Goal: Check status: Check status

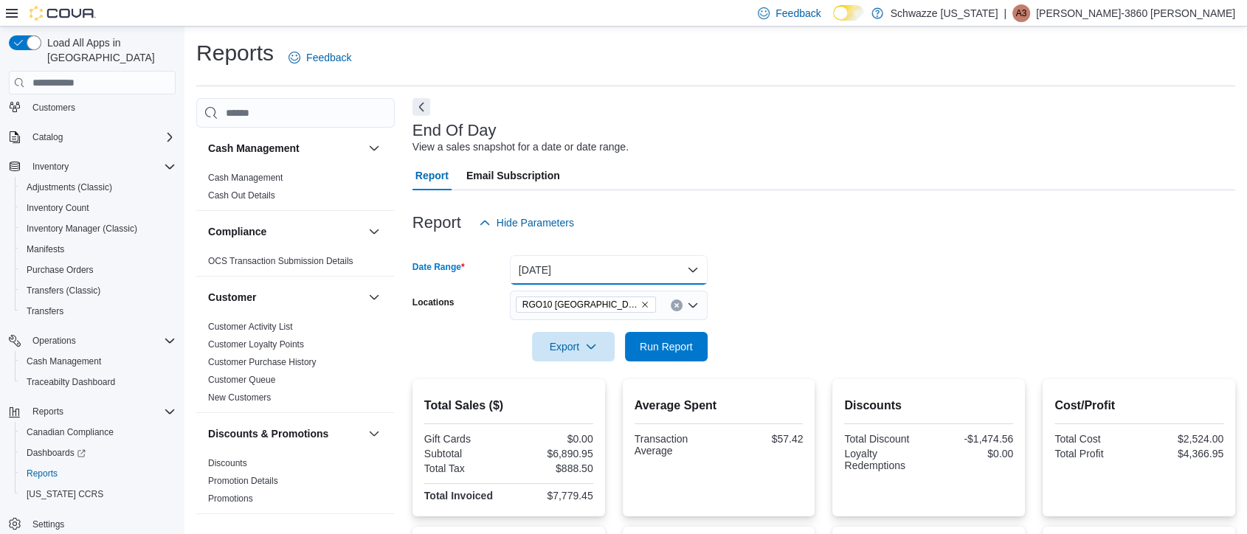
click at [602, 279] on button "Today" at bounding box center [609, 270] width 198 height 30
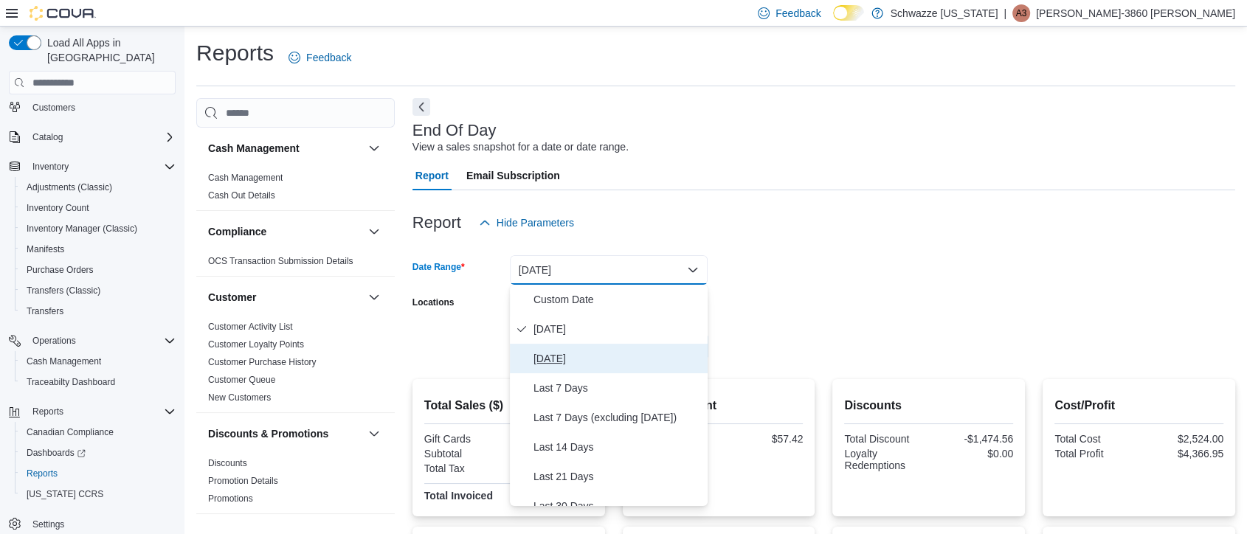
click at [570, 356] on span "Yesterday" at bounding box center [617, 359] width 168 height 18
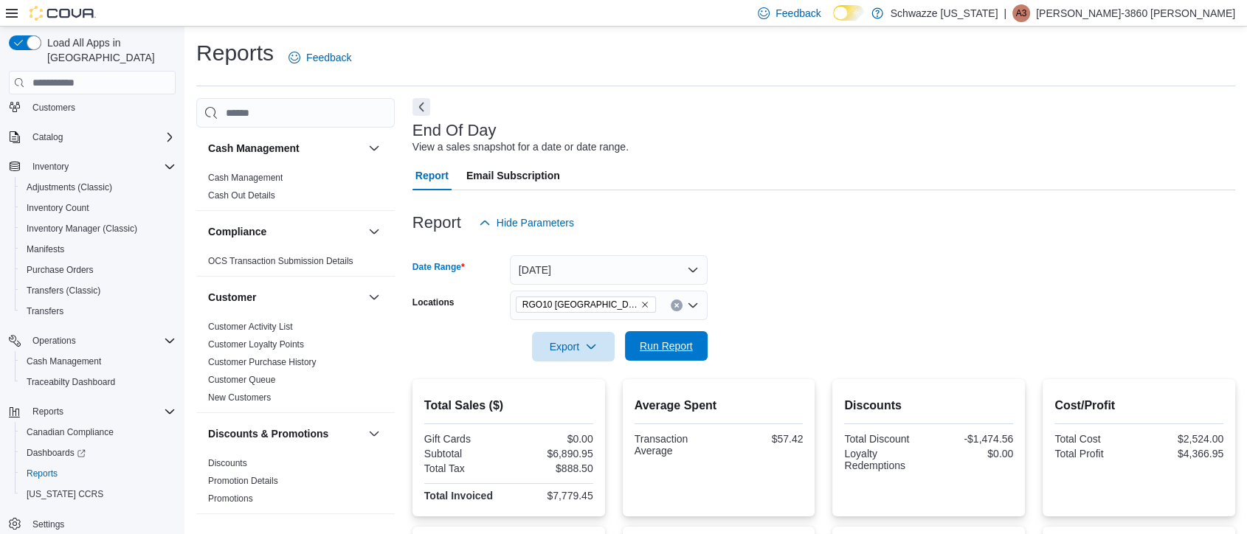
click at [679, 342] on span "Run Report" at bounding box center [666, 346] width 53 height 15
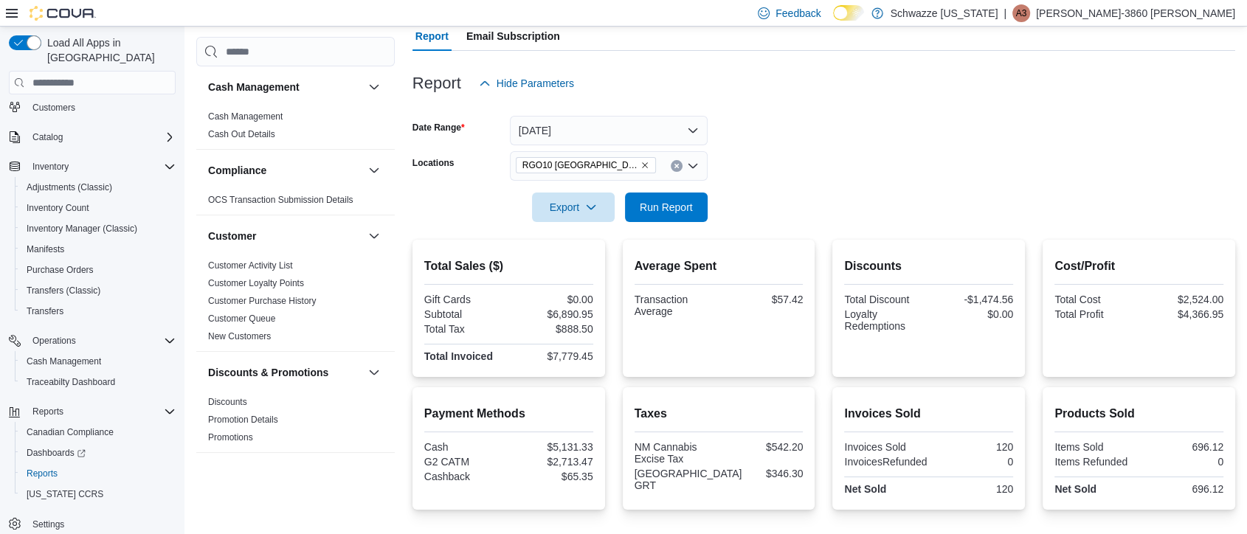
scroll to position [150, 0]
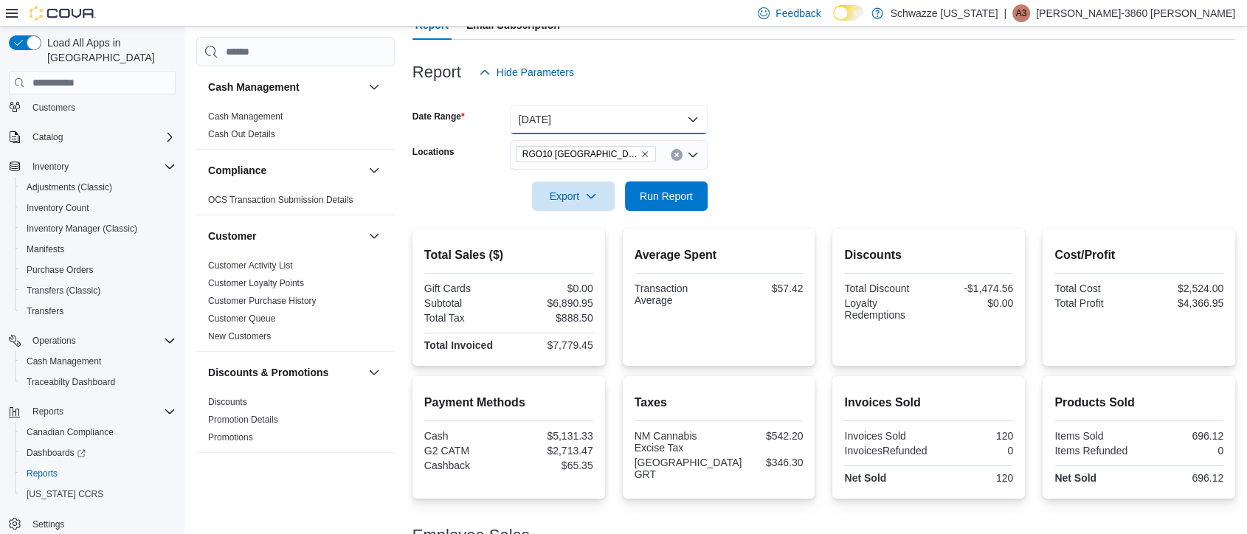
click at [592, 110] on button "Yesterday" at bounding box center [609, 120] width 198 height 30
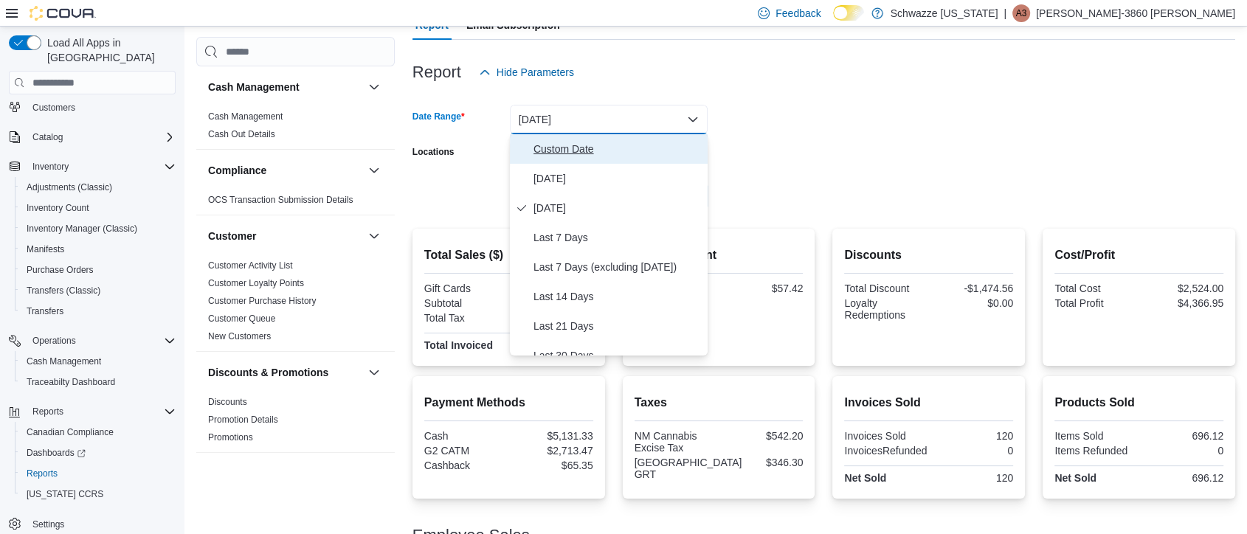
click at [567, 151] on span "Custom Date" at bounding box center [617, 149] width 168 height 18
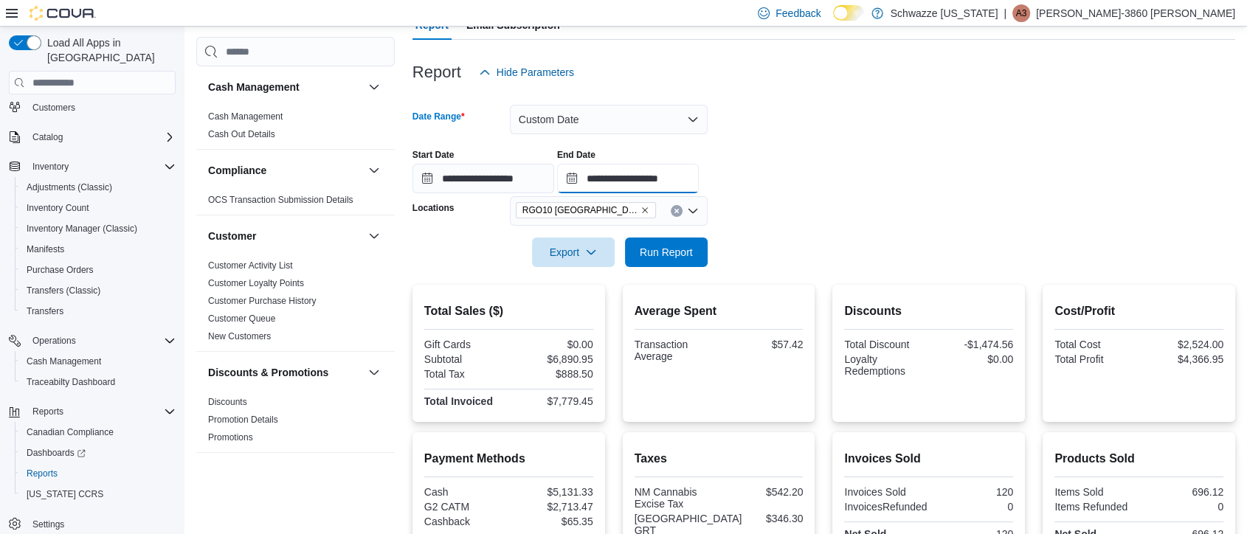
click at [609, 179] on input "**********" at bounding box center [628, 179] width 142 height 30
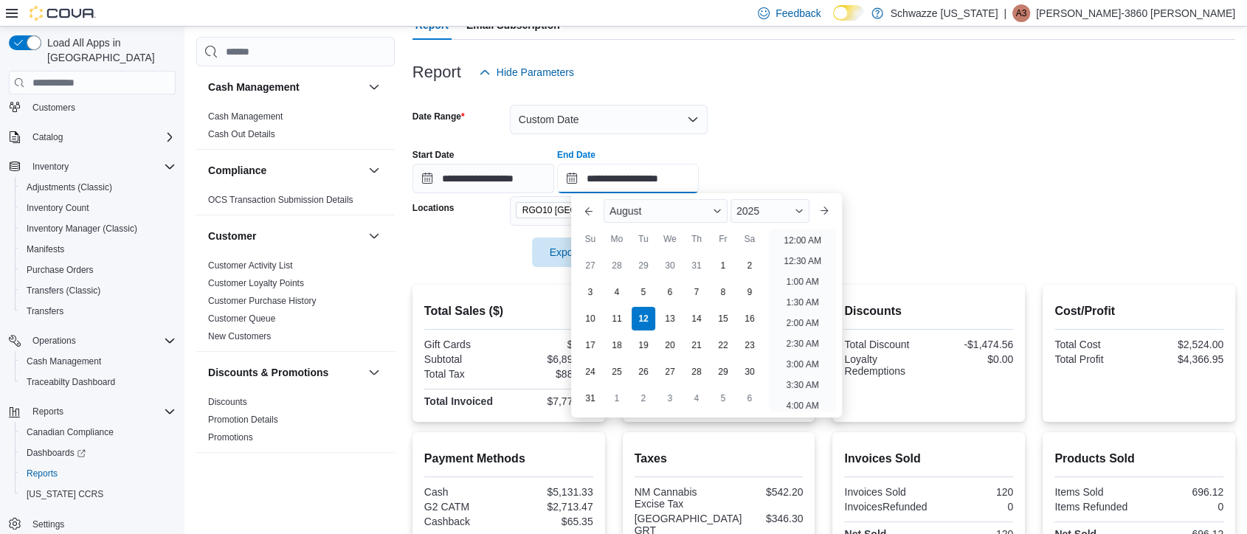
scroll to position [811, 0]
click at [641, 300] on div "5" at bounding box center [643, 293] width 26 height 26
type input "**********"
click at [901, 112] on form "**********" at bounding box center [823, 177] width 822 height 180
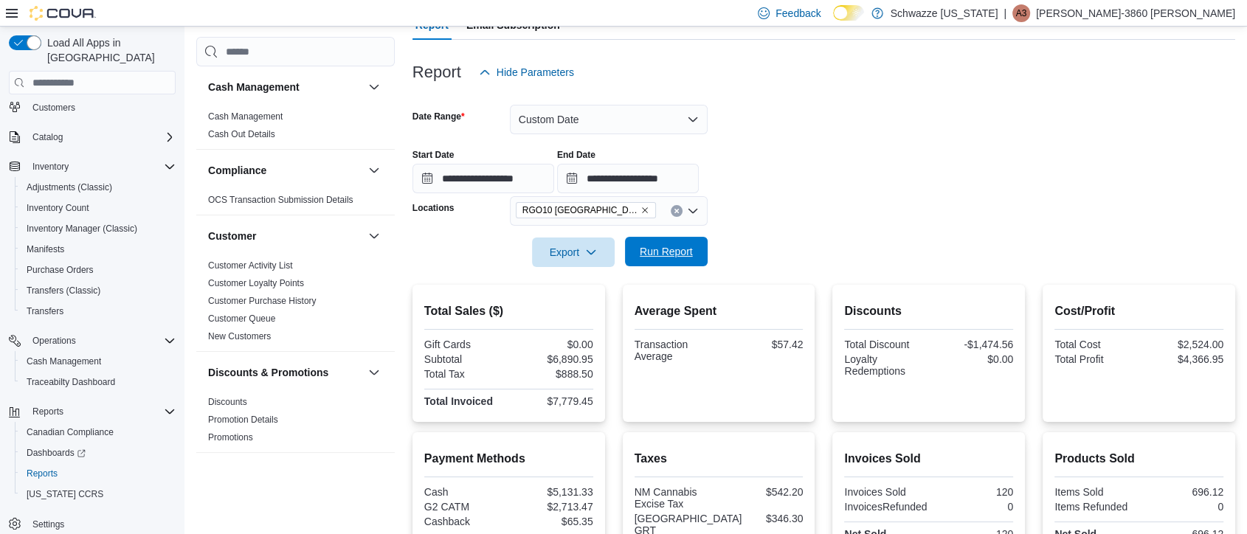
click at [673, 246] on span "Run Report" at bounding box center [666, 251] width 53 height 15
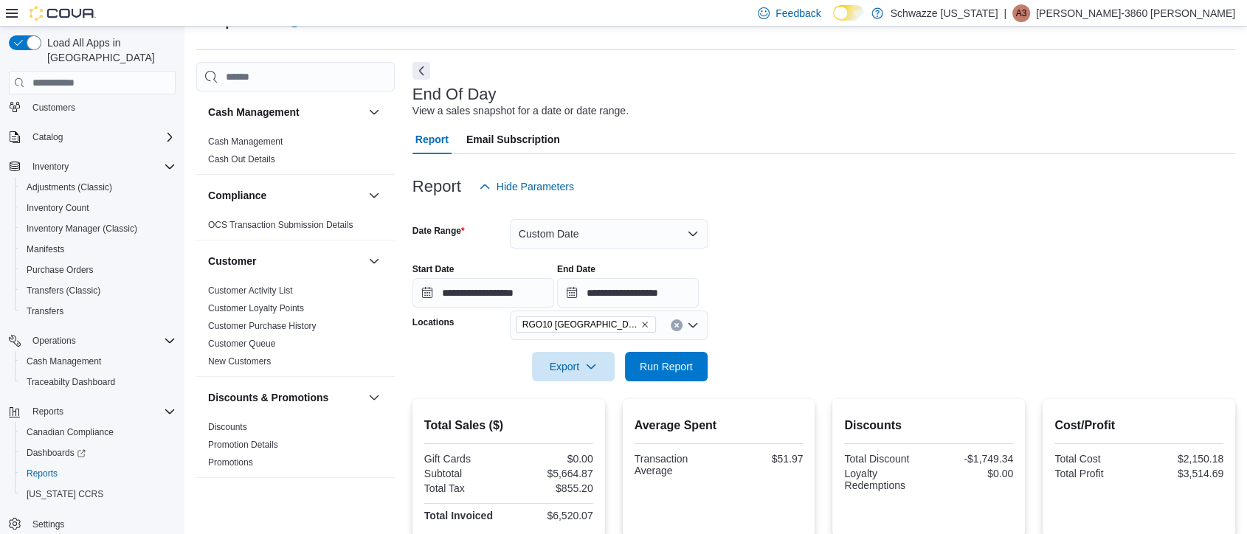
scroll to position [15, 0]
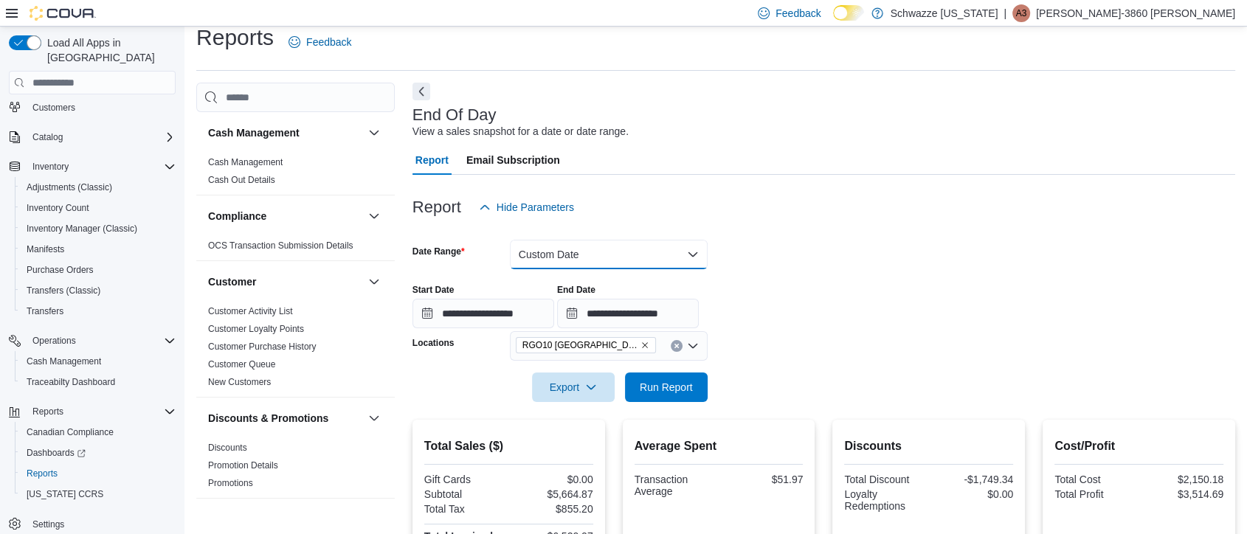
click at [654, 252] on button "Custom Date" at bounding box center [609, 255] width 198 height 30
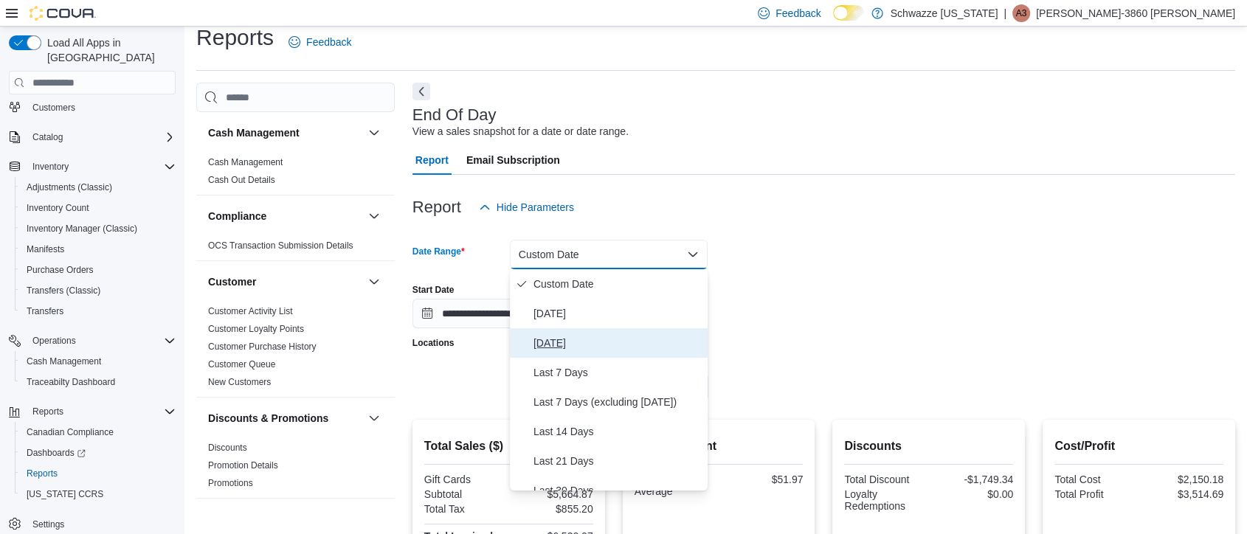
click at [561, 335] on span "Yesterday" at bounding box center [617, 343] width 168 height 18
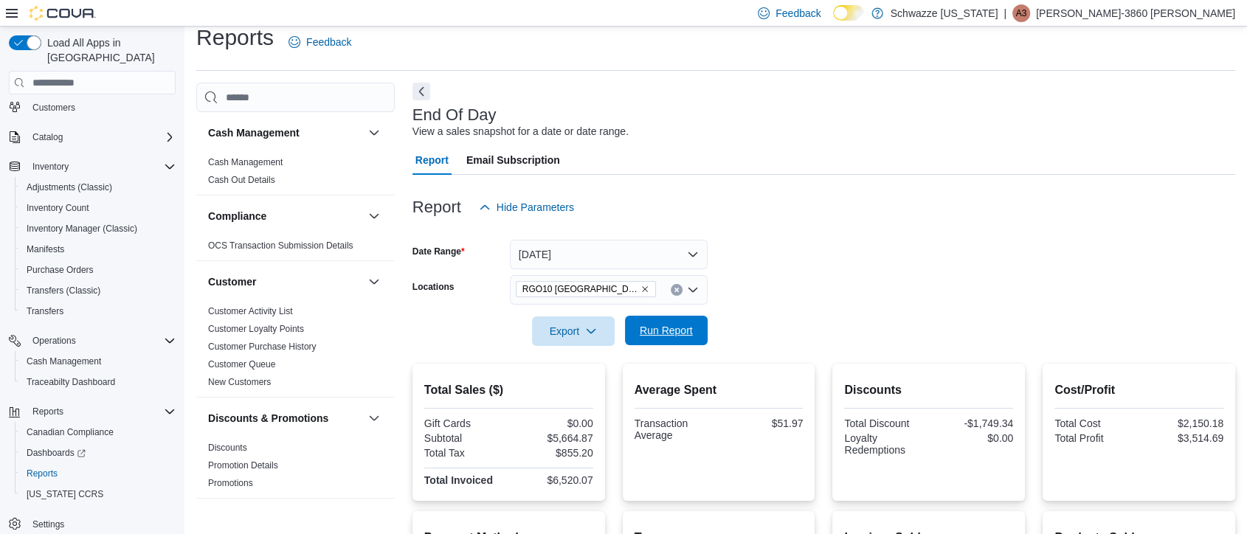
click at [651, 325] on span "Run Report" at bounding box center [666, 330] width 53 height 15
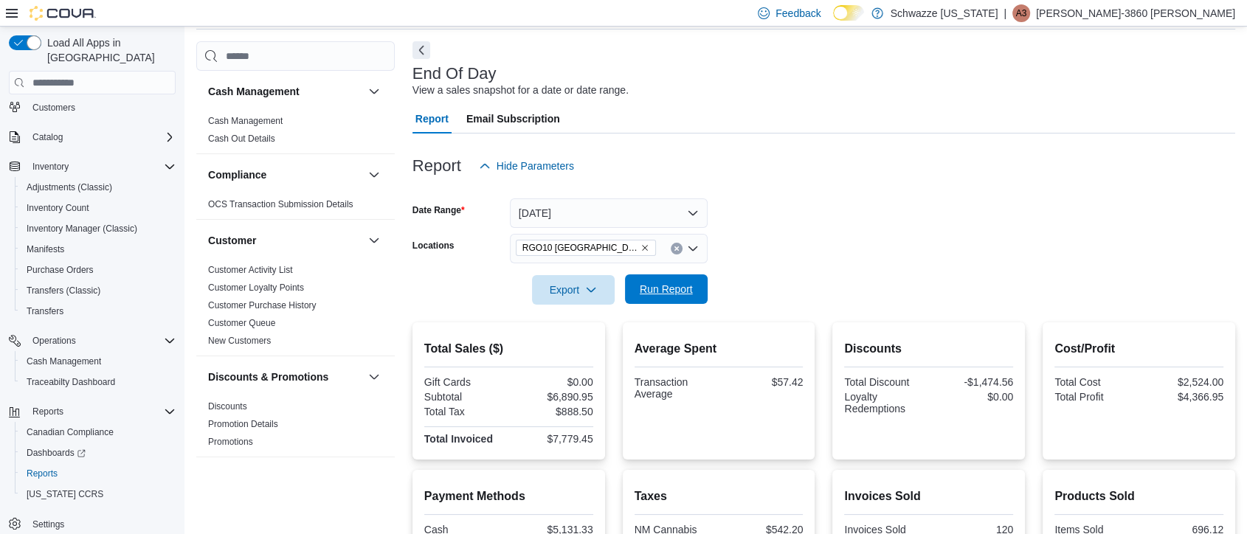
scroll to position [53, 0]
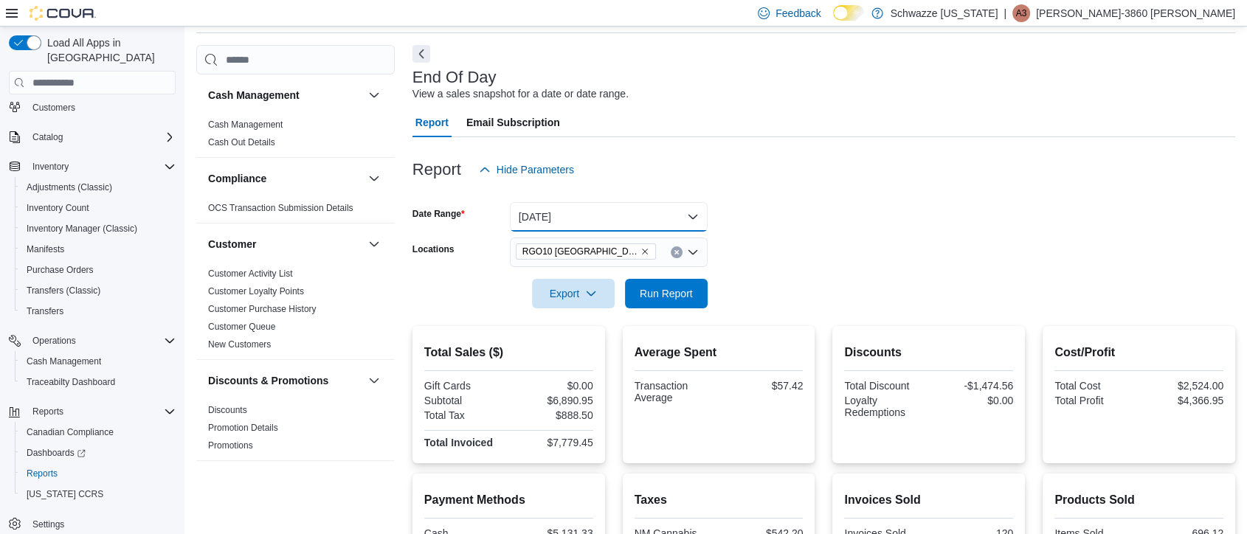
click at [574, 216] on button "Yesterday" at bounding box center [609, 217] width 198 height 30
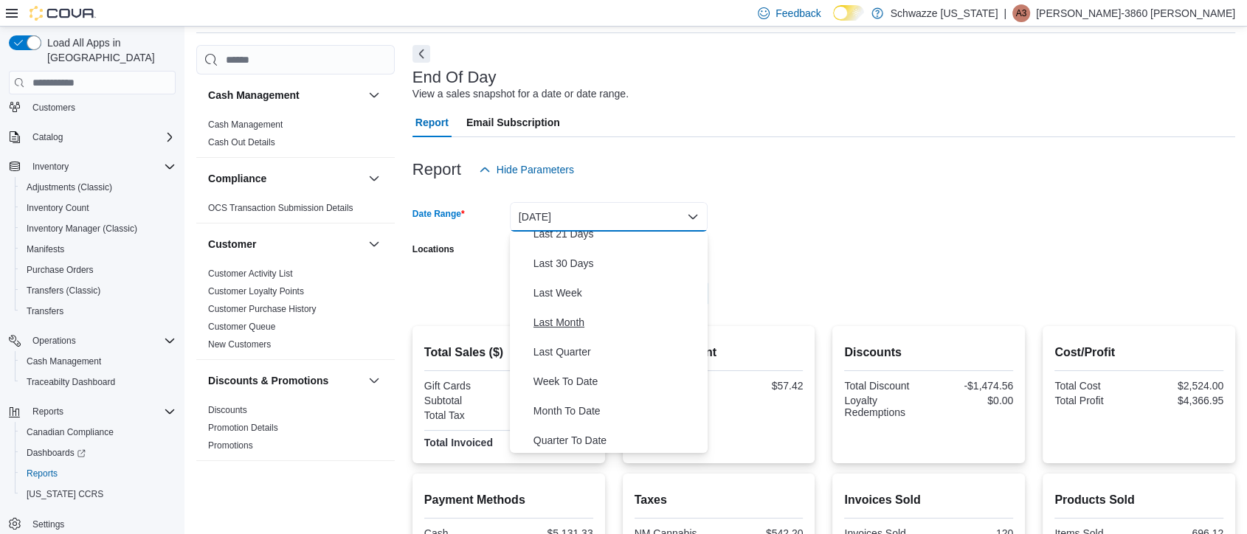
scroll to position [194, 0]
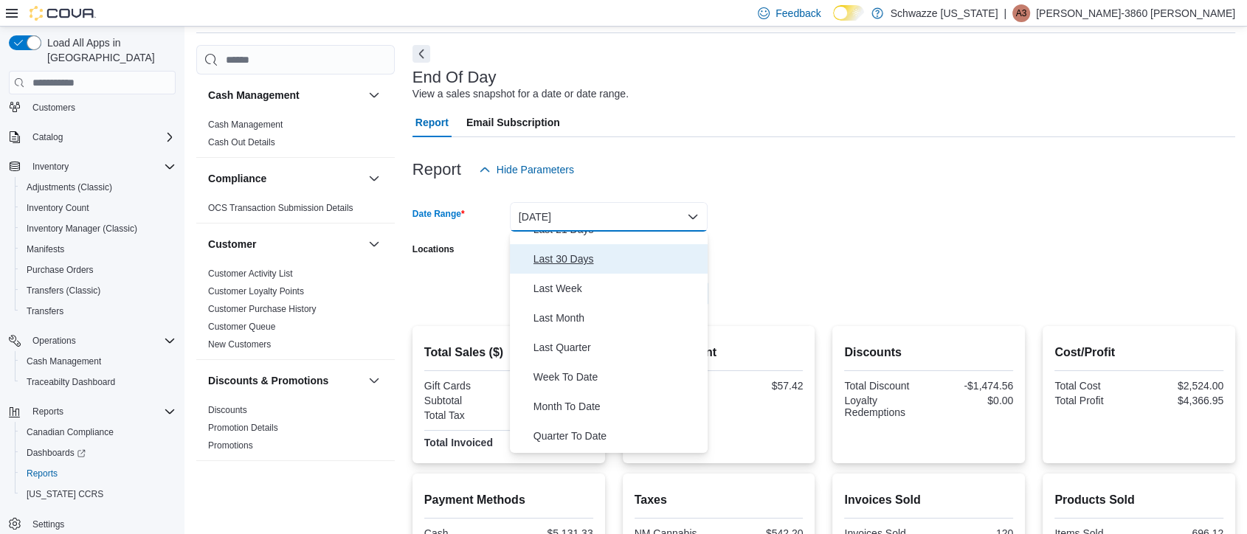
click at [547, 262] on span "Last 30 Days" at bounding box center [617, 259] width 168 height 18
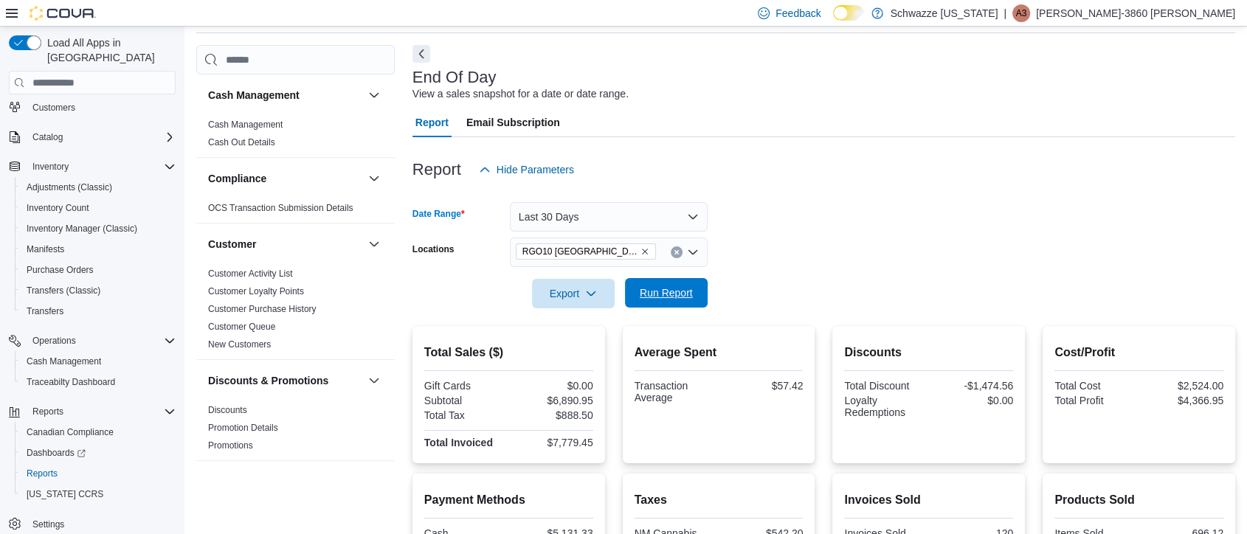
click at [637, 299] on span "Run Report" at bounding box center [666, 293] width 65 height 30
